Goal: Task Accomplishment & Management: Use online tool/utility

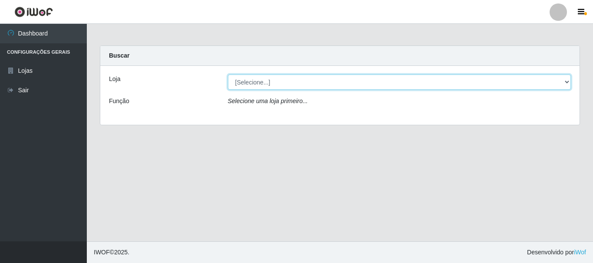
click at [272, 83] on select "[Selecione...] Iskisita Atakado - Centro de Distribuição" at bounding box center [399, 82] width 343 height 15
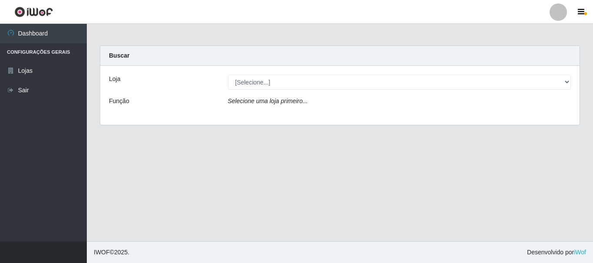
click at [346, 115] on div "Loja [Selecione...] Iskisita Atakado - Centro de Distribuição Função Selecione …" at bounding box center [339, 95] width 479 height 59
click at [349, 90] on div "Loja [Selecione...] Iskisita Atakado - Centro de Distribuição Função Selecione …" at bounding box center [339, 95] width 479 height 59
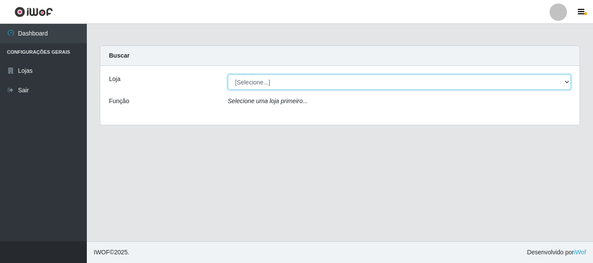
drag, startPoint x: 350, startPoint y: 84, endPoint x: 349, endPoint y: 88, distance: 4.5
click at [350, 84] on select "[Selecione...] Iskisita Atakado - Centro de Distribuição" at bounding box center [399, 82] width 343 height 15
select select "425"
click at [228, 75] on select "[Selecione...] Iskisita Atakado - Centro de Distribuição" at bounding box center [399, 82] width 343 height 15
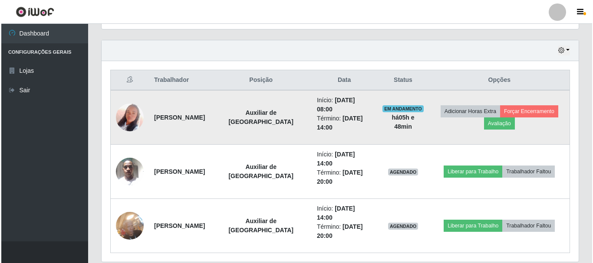
scroll to position [321, 0]
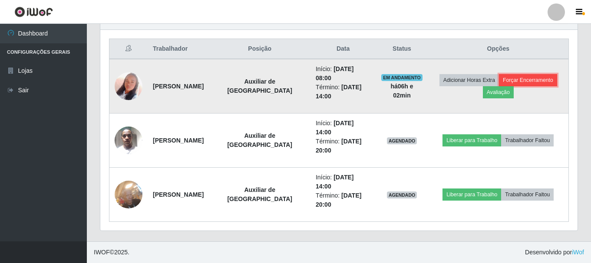
click at [519, 80] on button "Forçar Encerramento" at bounding box center [528, 80] width 58 height 12
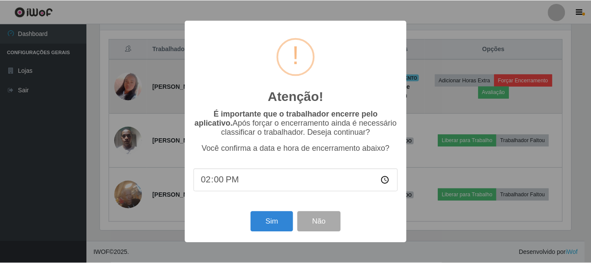
scroll to position [180, 473]
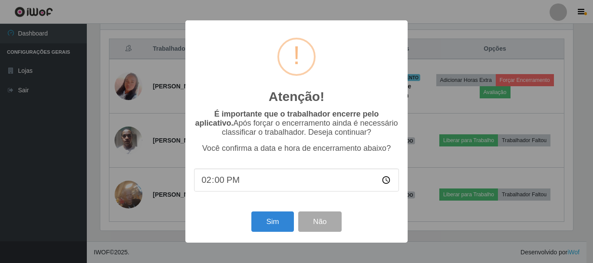
drag, startPoint x: 356, startPoint y: 43, endPoint x: 263, endPoint y: 69, distance: 96.2
click at [263, 69] on div "Atenção! ×" at bounding box center [296, 69] width 205 height 81
click at [207, 183] on input "14:00" at bounding box center [296, 180] width 205 height 23
type input "13:50"
click at [276, 227] on button "Sim" at bounding box center [272, 222] width 42 height 20
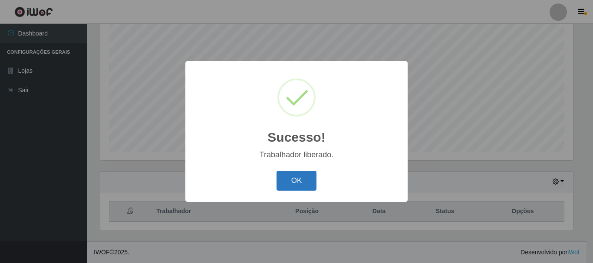
click at [303, 180] on button "OK" at bounding box center [297, 181] width 40 height 20
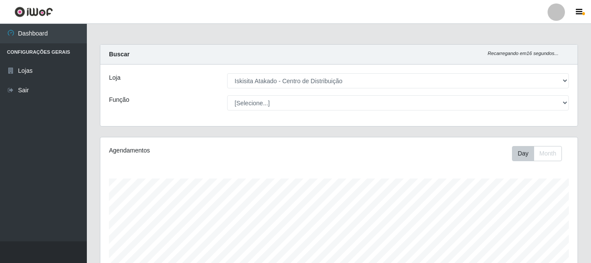
scroll to position [0, 0]
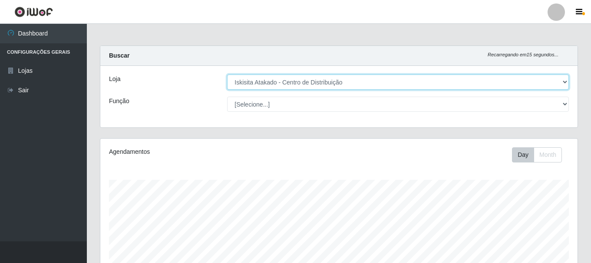
click at [325, 79] on select "[Selecione...] Iskisita Atakado - Centro de Distribuição" at bounding box center [398, 82] width 342 height 15
click at [227, 75] on select "[Selecione...] Iskisita Atakado - Centro de Distribuição" at bounding box center [398, 82] width 342 height 15
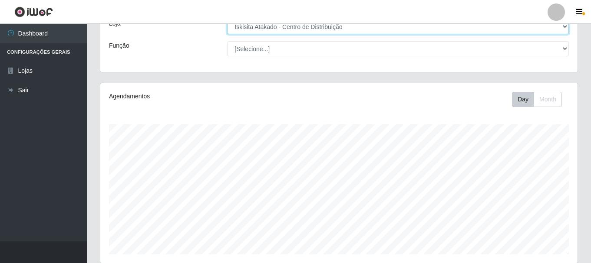
scroll to position [158, 0]
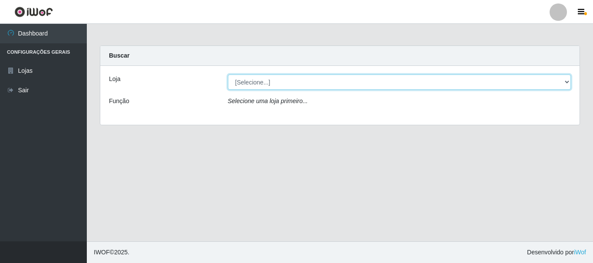
click at [278, 83] on select "[Selecione...] Iskisita Atakado - Centro de Distribuição" at bounding box center [399, 82] width 343 height 15
select select "425"
click at [228, 75] on select "[Selecione...] Iskisita Atakado - Centro de Distribuição" at bounding box center [399, 82] width 343 height 15
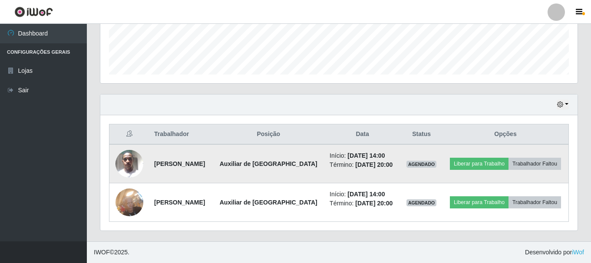
scroll to position [249, 0]
